Goal: Information Seeking & Learning: Learn about a topic

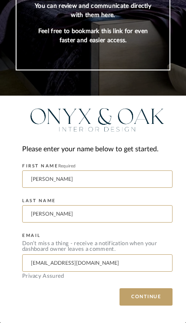
scroll to position [104, 0]
click at [155, 296] on button "CONTINUE" at bounding box center [146, 297] width 53 height 17
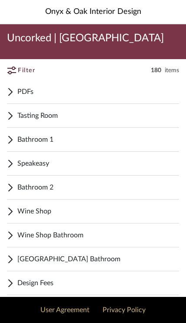
click at [57, 164] on span "Speakeasy" at bounding box center [98, 163] width 162 height 10
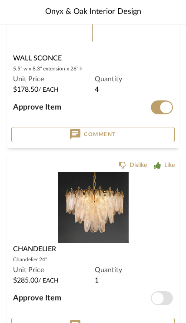
scroll to position [5170, 0]
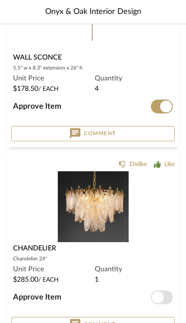
click at [162, 298] on span "button" at bounding box center [158, 298] width 12 height 12
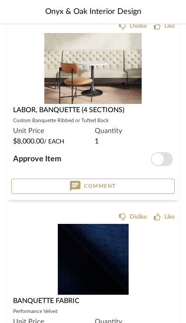
scroll to position [5881, 0]
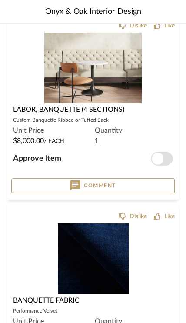
click at [75, 115] on div "Custom Banquette Ribbed or Tufted Back" at bounding box center [93, 120] width 160 height 10
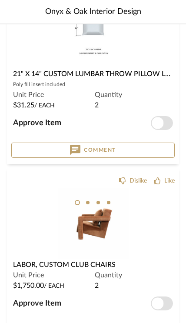
scroll to position [6862, 0]
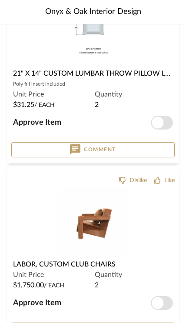
click at [0, 0] on img at bounding box center [0, 0] width 0 height 0
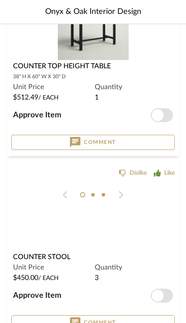
scroll to position [7815, 0]
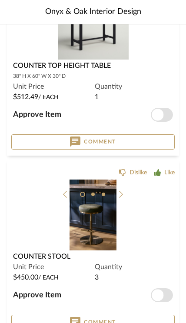
click at [0, 0] on img at bounding box center [0, 0] width 0 height 0
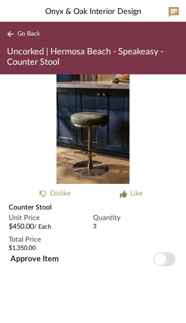
click at [26, 36] on span "Go Back" at bounding box center [28, 33] width 23 height 7
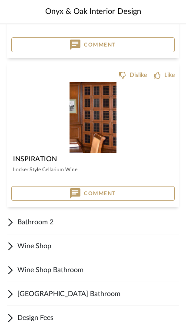
scroll to position [9070, 0]
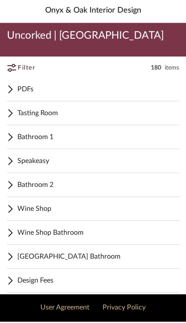
click at [84, 161] on span "Speakeasy" at bounding box center [98, 162] width 162 height 10
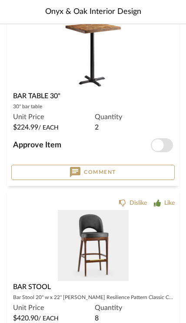
scroll to position [8157, 0]
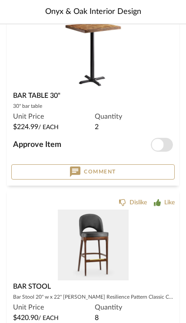
click at [105, 241] on img "0" at bounding box center [93, 245] width 71 height 71
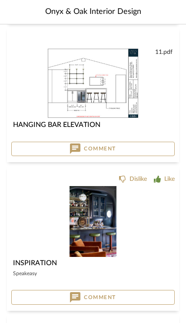
scroll to position [1088, 0]
click at [94, 212] on img "0" at bounding box center [93, 221] width 47 height 71
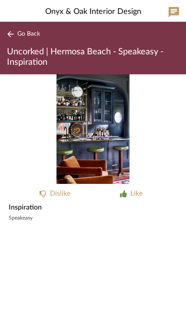
click at [25, 33] on span "Go Back" at bounding box center [28, 33] width 23 height 7
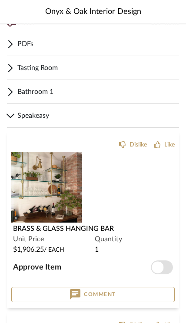
scroll to position [48, 0]
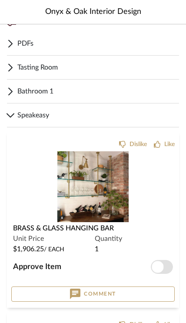
click at [112, 199] on img "0" at bounding box center [92, 186] width 71 height 71
